Goal: Download file/media

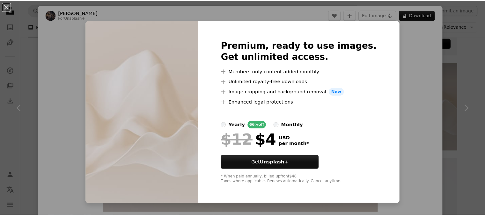
scroll to position [204, 0]
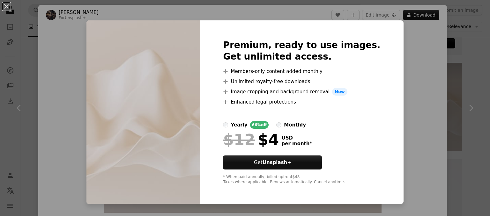
click at [436, 52] on div "An X shape Premium, ready to use images. Get unlimited access. A plus sign Memb…" at bounding box center [245, 108] width 490 height 216
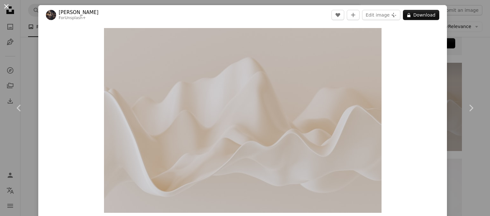
click button "An X shape" at bounding box center [7, 7] width 8 height 8
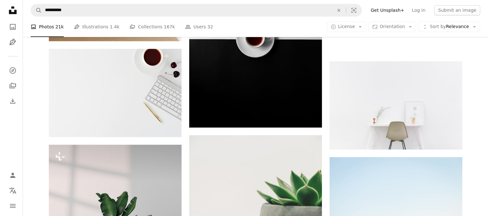
scroll to position [714, 0]
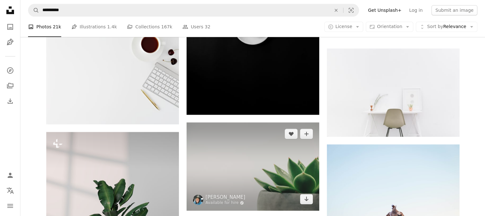
click at [281, 156] on img at bounding box center [253, 166] width 133 height 88
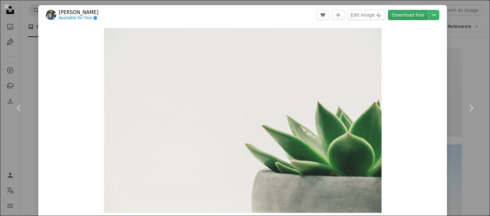
click at [396, 14] on link "Download free" at bounding box center [408, 15] width 40 height 10
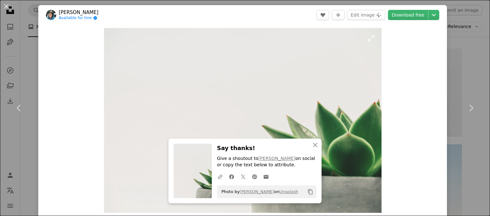
click at [344, 80] on img "Zoom in on this image" at bounding box center [242, 120] width 277 height 185
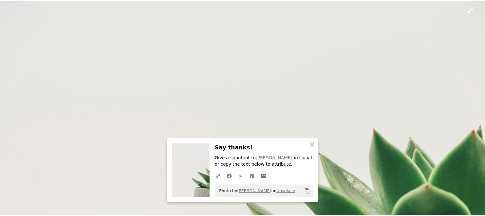
scroll to position [52, 0]
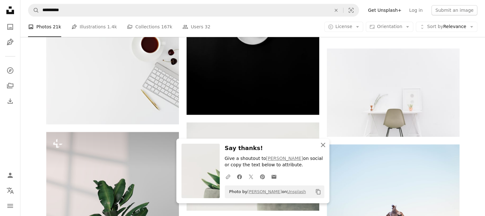
click at [320, 145] on icon "An X shape" at bounding box center [323, 145] width 8 height 8
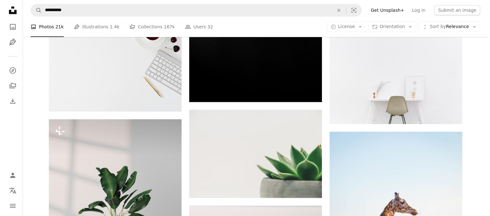
scroll to position [740, 0]
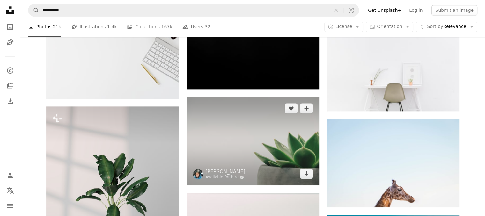
click at [292, 137] on img at bounding box center [253, 141] width 133 height 88
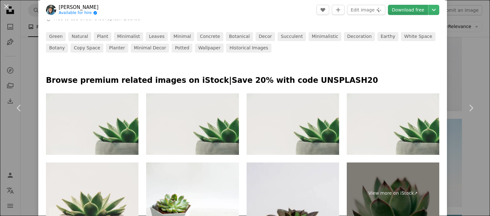
scroll to position [263, 0]
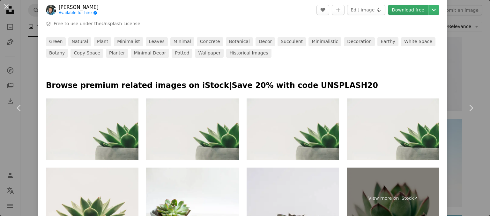
click at [402, 6] on link "Download free" at bounding box center [408, 10] width 40 height 10
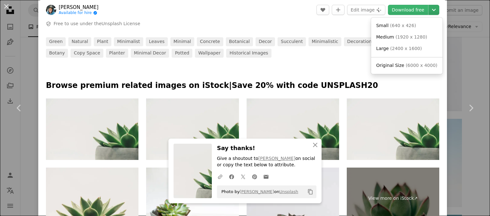
click at [432, 10] on icon "Choose download size" at bounding box center [434, 10] width 4 height 2
click at [397, 46] on span "( 2400 x 1600 )" at bounding box center [406, 48] width 32 height 5
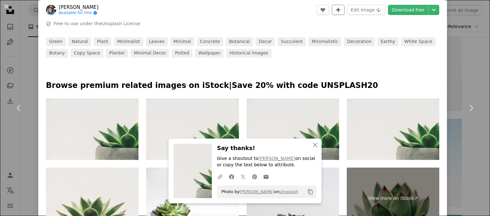
click at [338, 12] on icon "Add to Collection" at bounding box center [338, 10] width 4 height 4
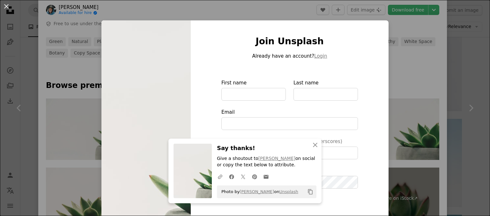
click at [397, 55] on div "An X shape Join Unsplash Already have an account? Login First name Last name Em…" at bounding box center [245, 108] width 490 height 216
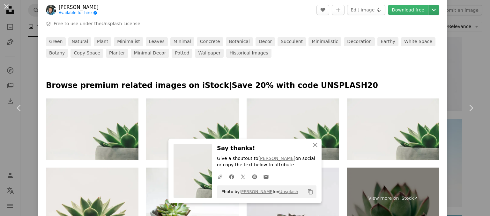
click at [429, 8] on icon "Chevron down" at bounding box center [434, 10] width 10 height 8
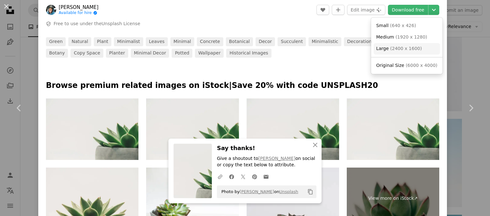
click at [402, 51] on span "Large ( 2400 x 1600 )" at bounding box center [399, 49] width 46 height 6
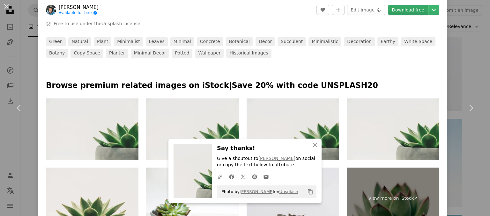
click at [400, 10] on link "Download free" at bounding box center [408, 10] width 40 height 10
